Goal: Navigation & Orientation: Find specific page/section

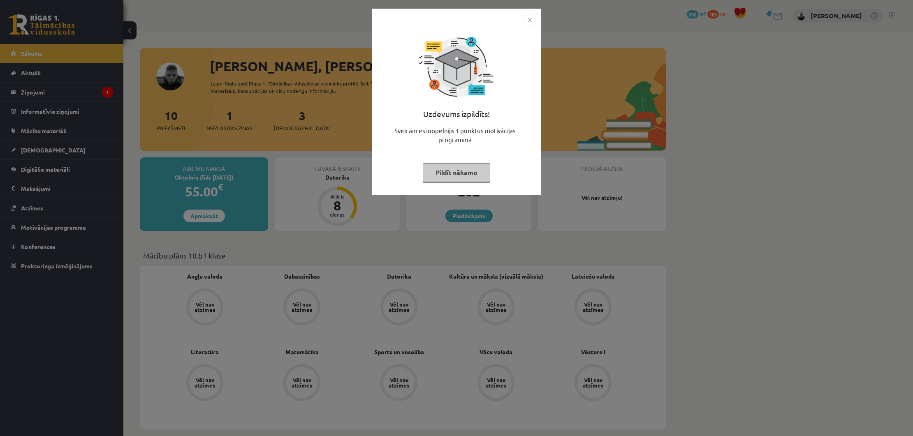
click at [445, 171] on button "Pildīt nākamo" at bounding box center [456, 172] width 67 height 19
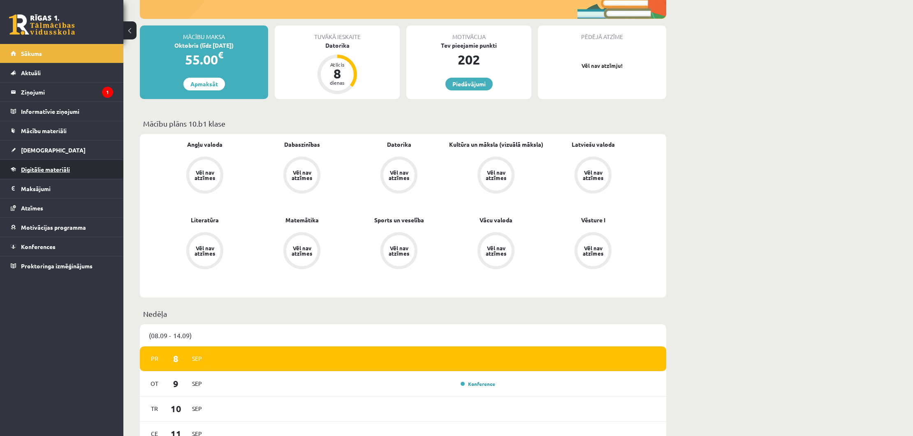
scroll to position [125, 0]
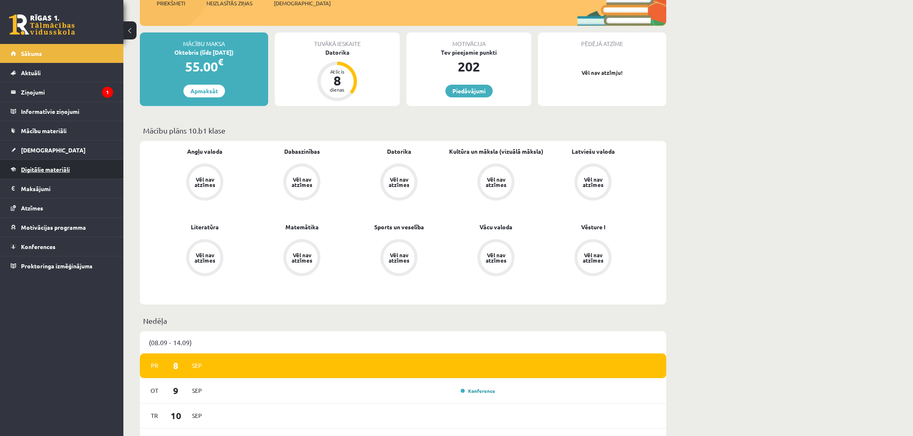
click at [59, 168] on span "Digitālie materiāli" at bounding box center [45, 169] width 49 height 7
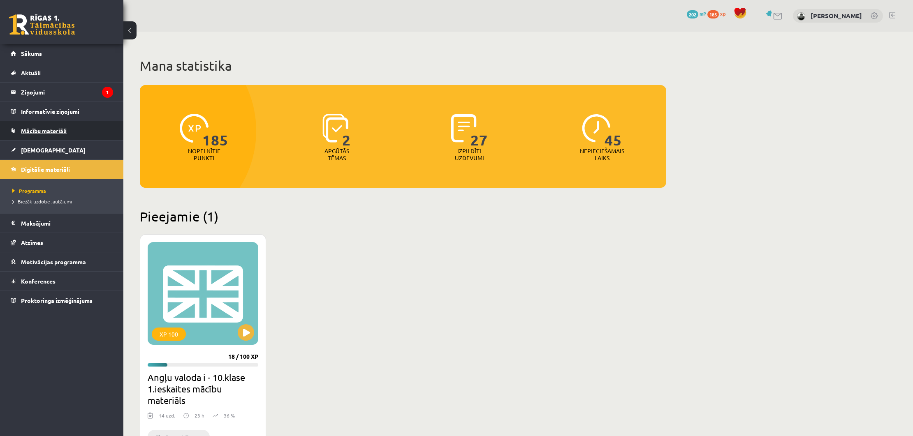
click at [52, 130] on span "Mācību materiāli" at bounding box center [44, 130] width 46 height 7
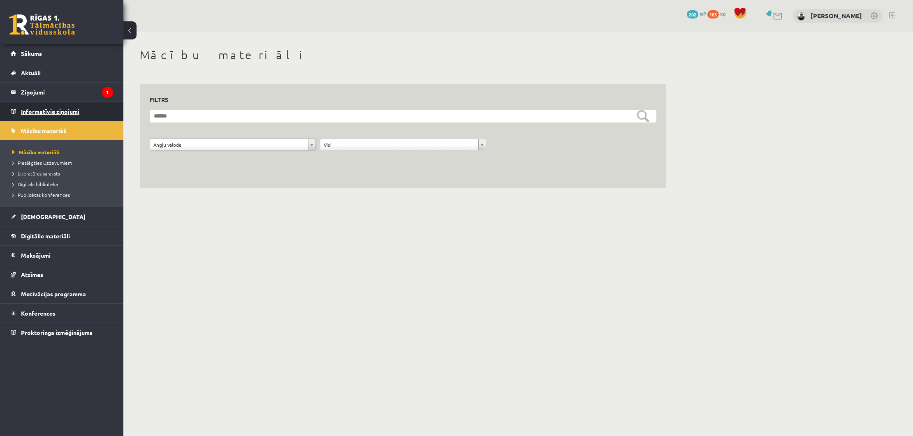
click at [28, 108] on legend "Informatīvie ziņojumi 0" at bounding box center [67, 111] width 92 height 19
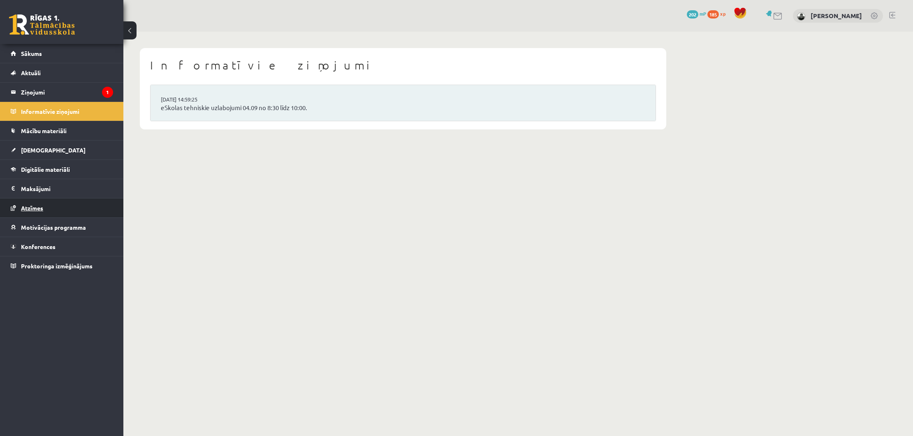
click at [37, 208] on span "Atzīmes" at bounding box center [32, 207] width 22 height 7
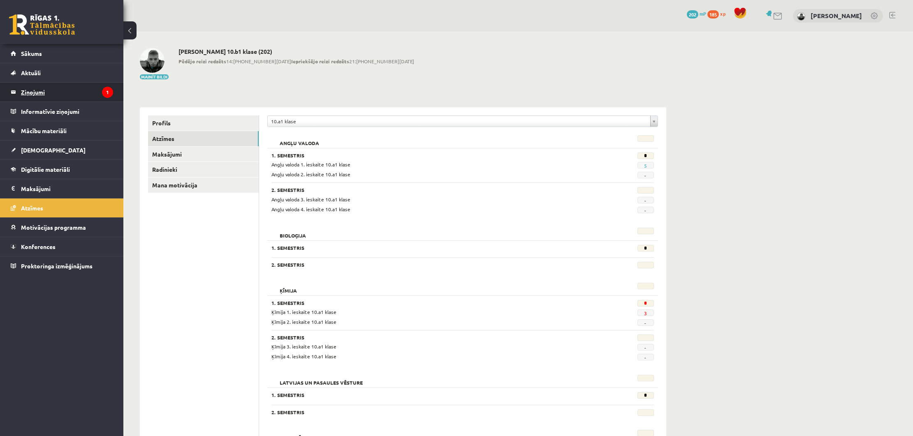
click at [39, 96] on legend "Ziņojumi 1" at bounding box center [67, 92] width 92 height 19
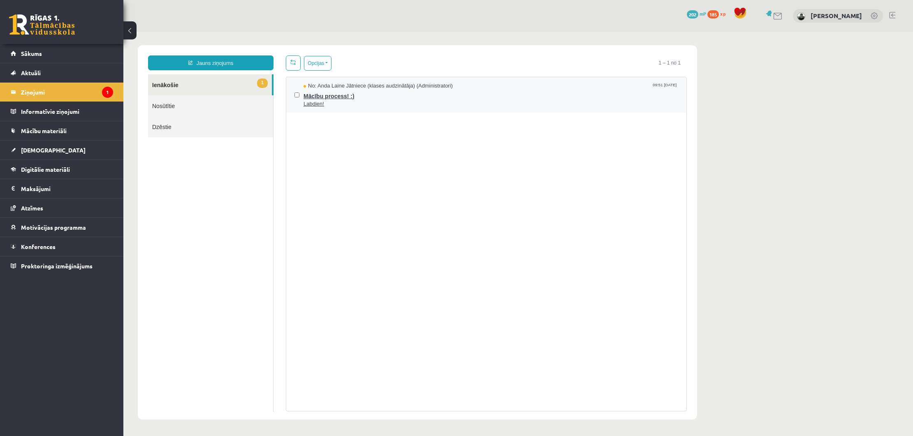
scroll to position [1, 0]
click at [71, 128] on link "Mācību materiāli" at bounding box center [62, 130] width 102 height 19
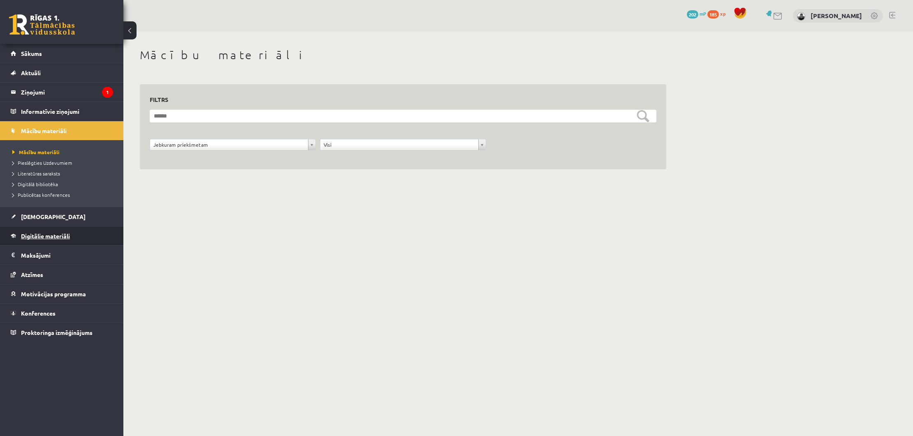
click at [62, 236] on span "Digitālie materiāli" at bounding box center [45, 235] width 49 height 7
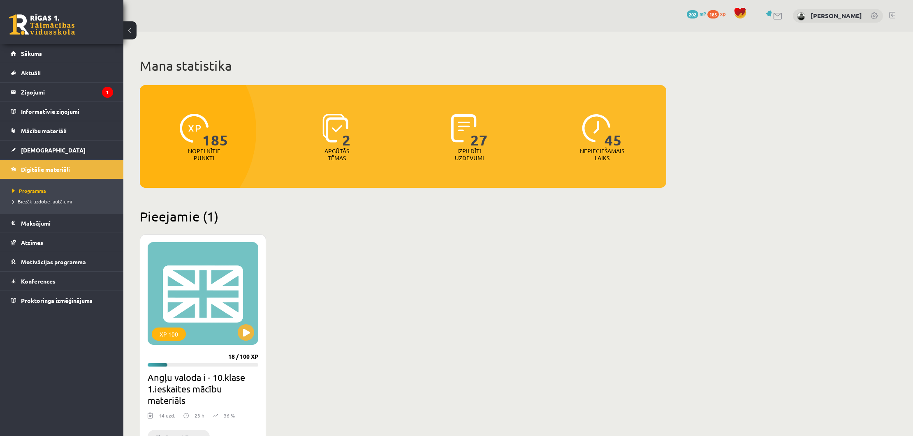
click at [889, 16] on div "0 Dāvanas 202 mP 185 xp Mārtiņš Balodis" at bounding box center [518, 16] width 790 height 32
click at [893, 16] on link at bounding box center [892, 15] width 6 height 7
